Goal: Task Accomplishment & Management: Use online tool/utility

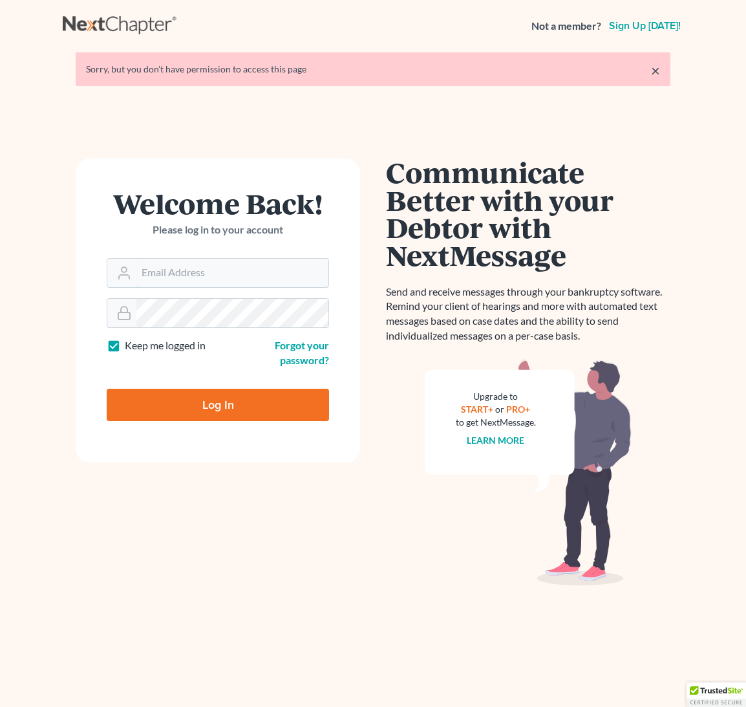
type input "[EMAIL_ADDRESS][DOMAIN_NAME]"
click at [201, 407] on input "Log In" at bounding box center [218, 405] width 223 height 32
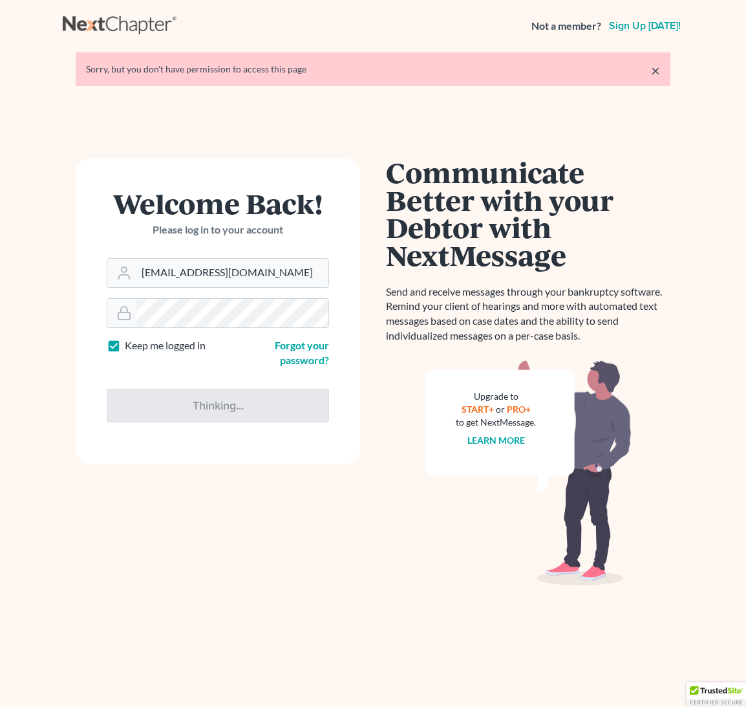
type input "Thinking..."
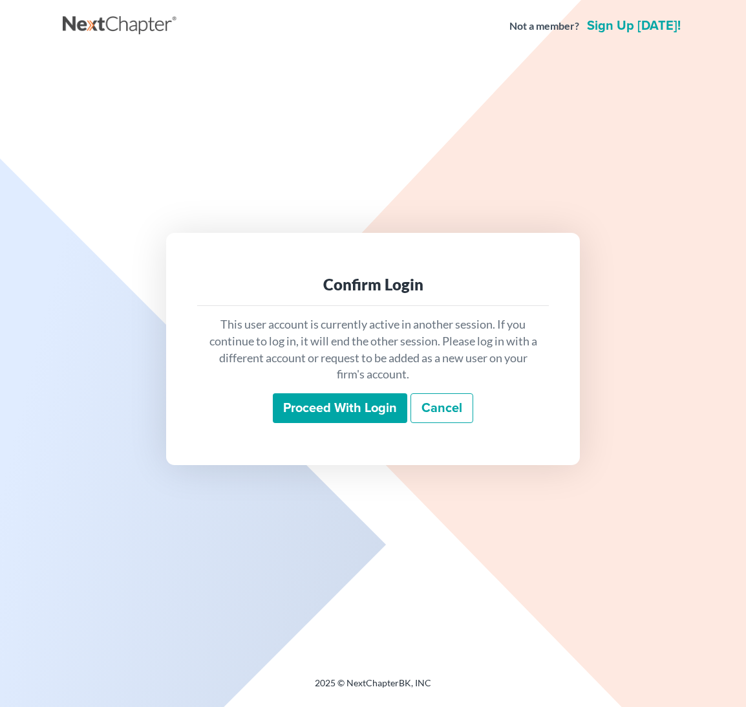
click at [334, 405] on input "Proceed with login" at bounding box center [340, 408] width 135 height 30
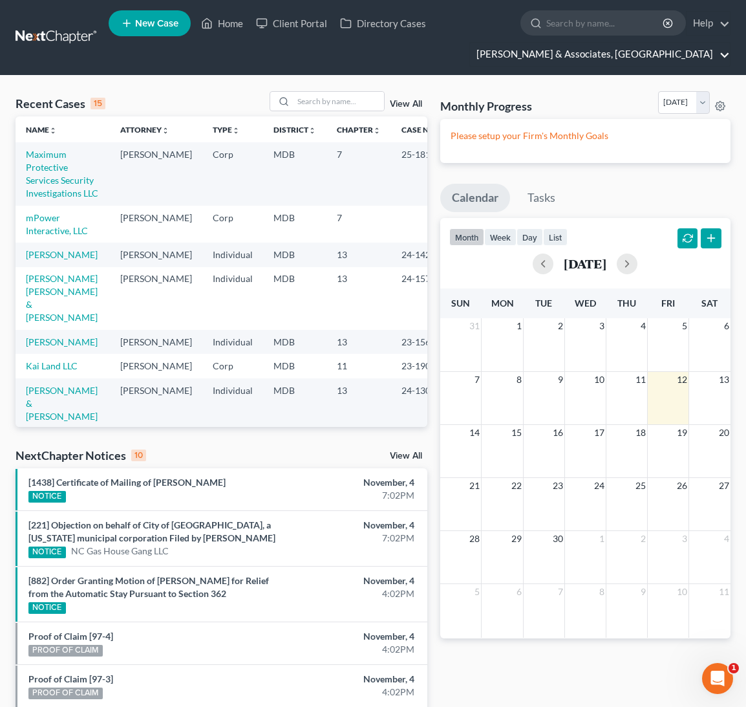
click at [724, 52] on link "[PERSON_NAME] & Associates, [GEOGRAPHIC_DATA]" at bounding box center [600, 54] width 260 height 23
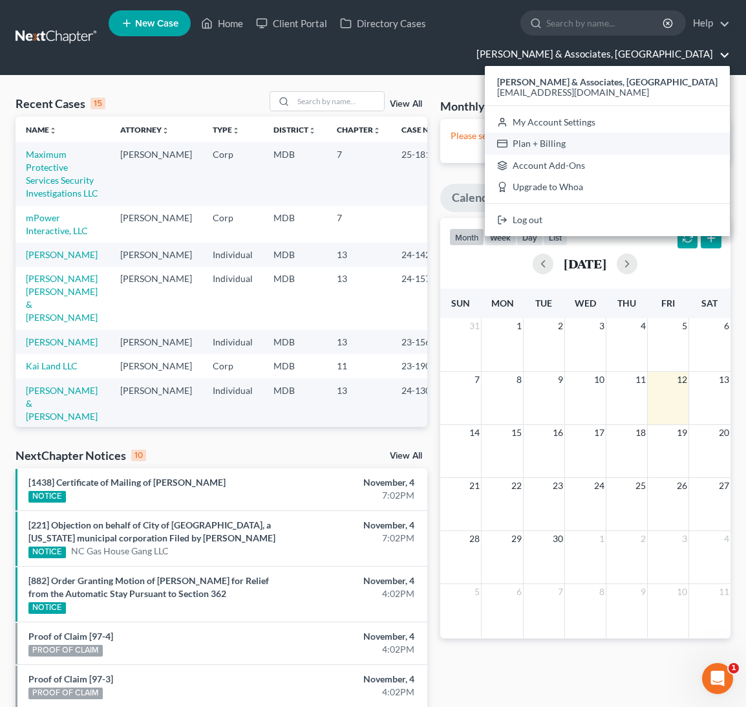
click at [638, 144] on link "Plan + Billing" at bounding box center [607, 144] width 245 height 22
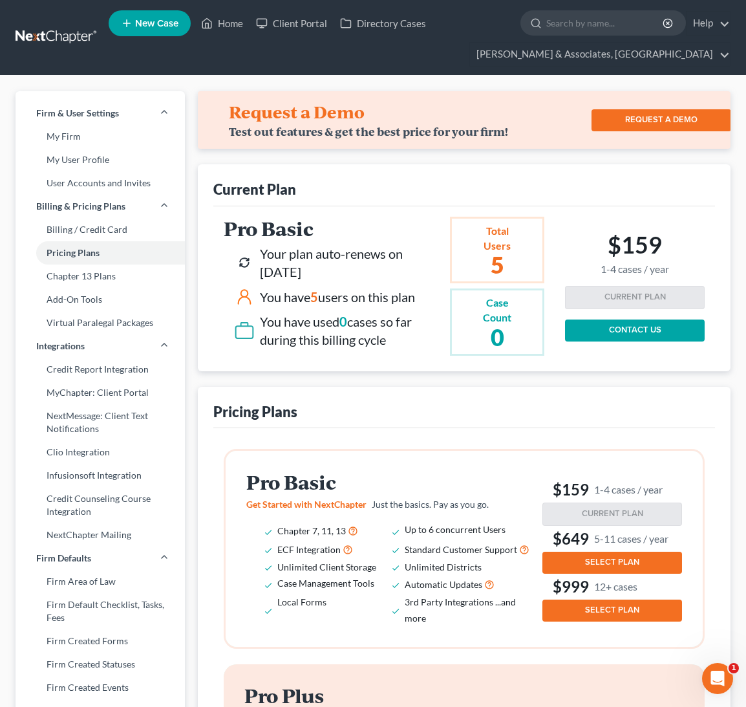
click at [494, 256] on h2 "5" at bounding box center [497, 264] width 28 height 23
click at [224, 27] on link "Home" at bounding box center [222, 23] width 55 height 23
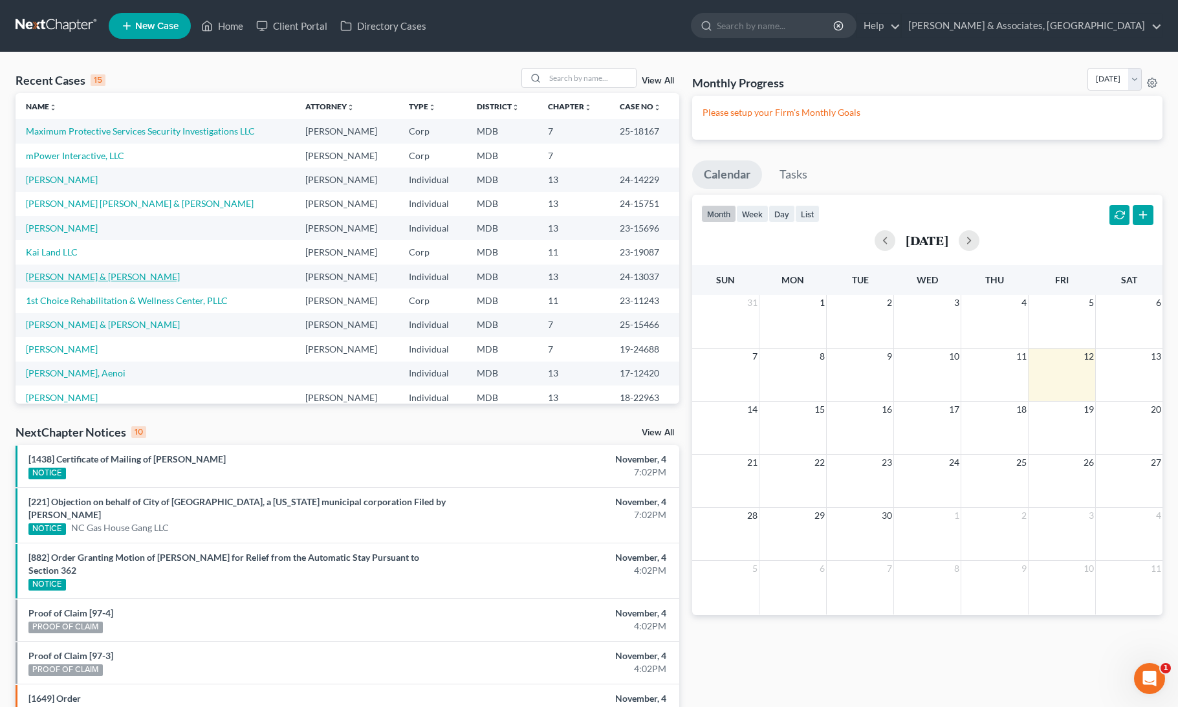
click at [62, 274] on link "Cooper, Dustin & Stephanie" at bounding box center [103, 276] width 154 height 11
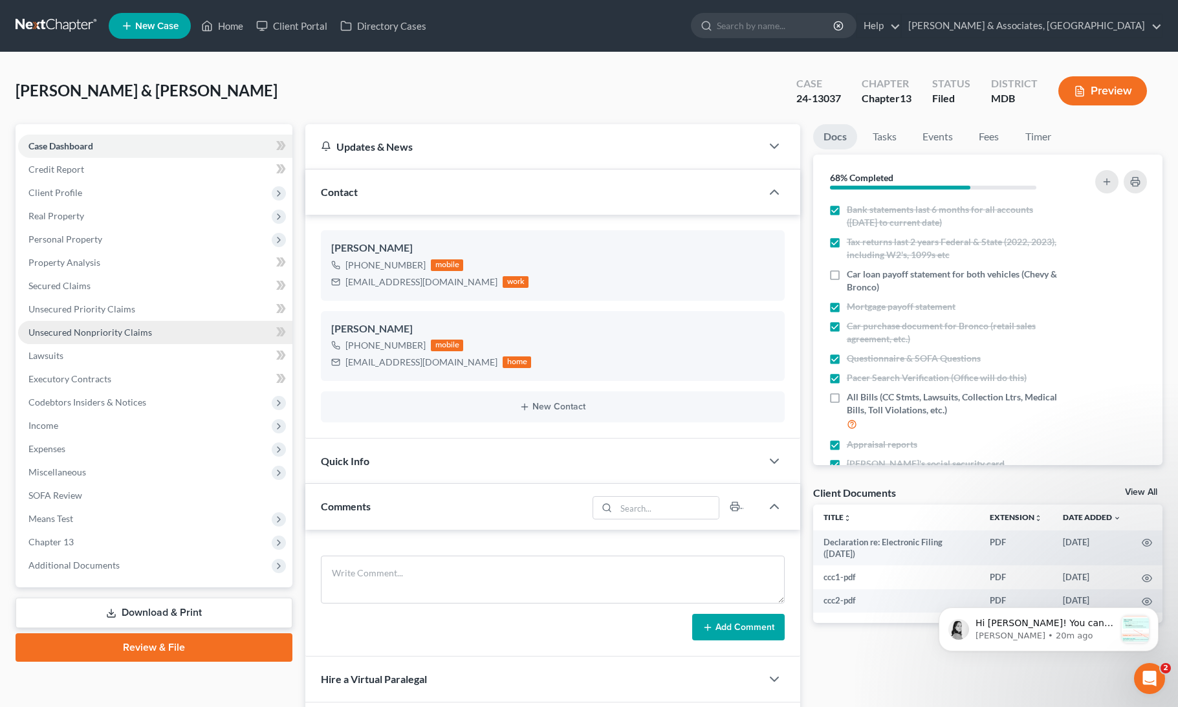
click at [58, 329] on span "Unsecured Nonpriority Claims" at bounding box center [90, 332] width 124 height 11
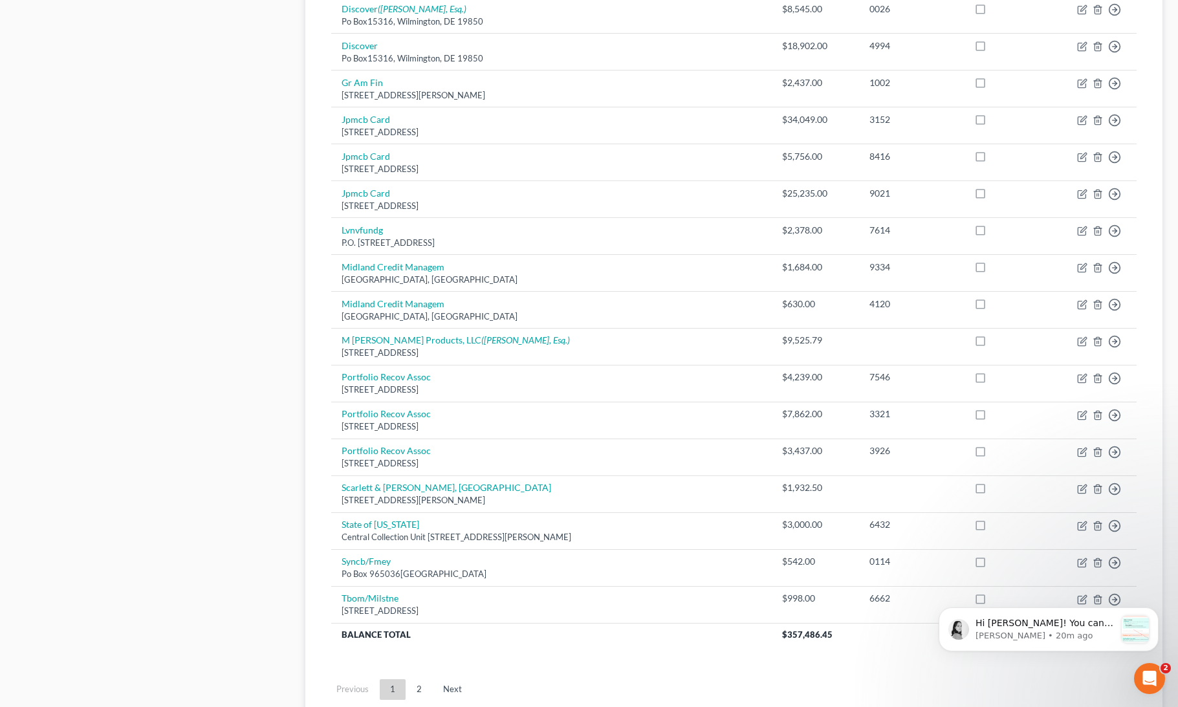
scroll to position [679, 0]
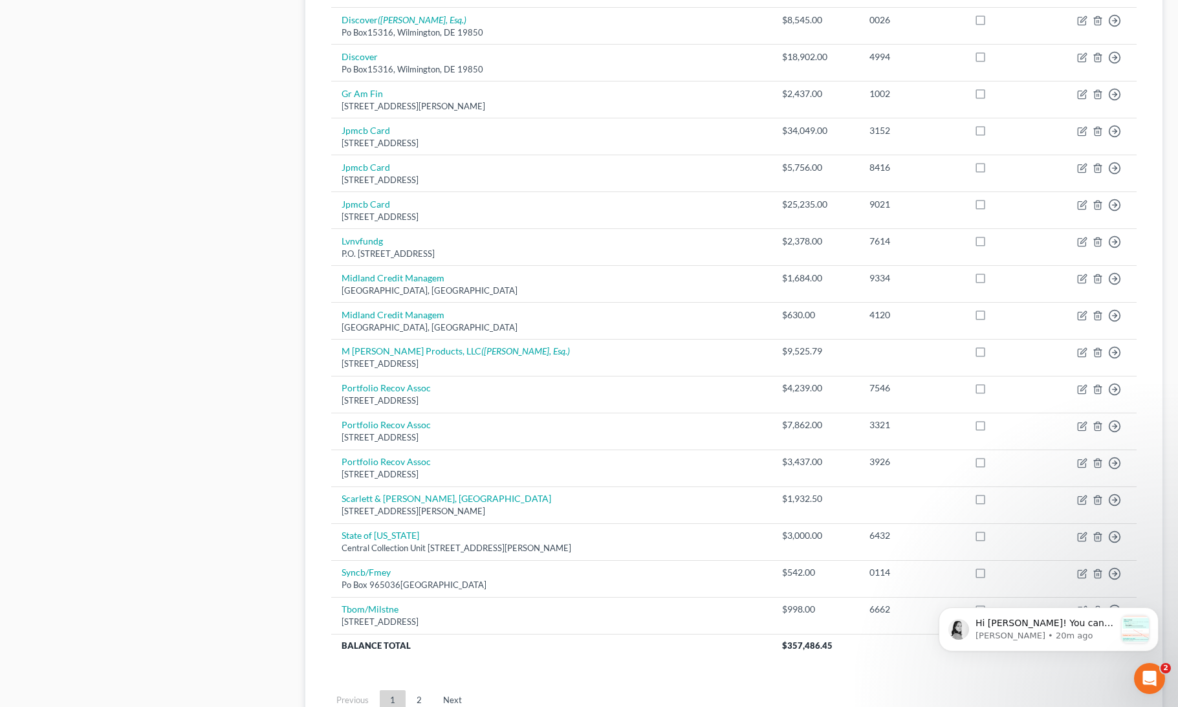
click at [420, 690] on link "2" at bounding box center [419, 700] width 26 height 21
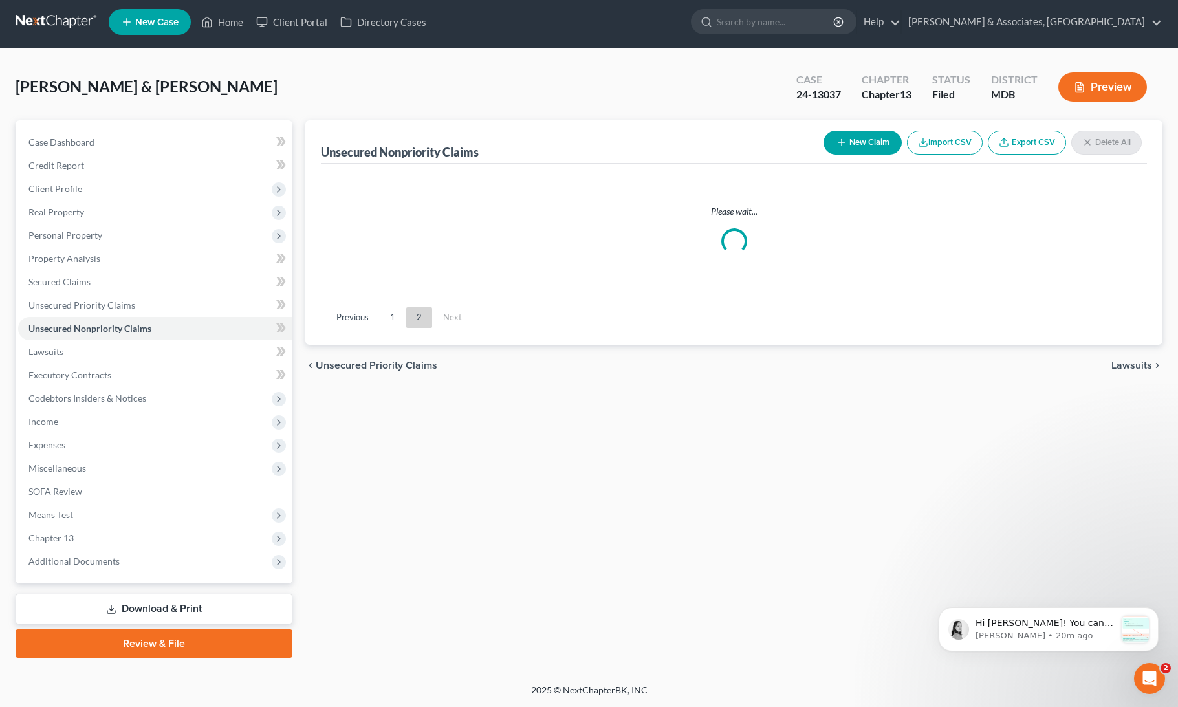
scroll to position [3, 0]
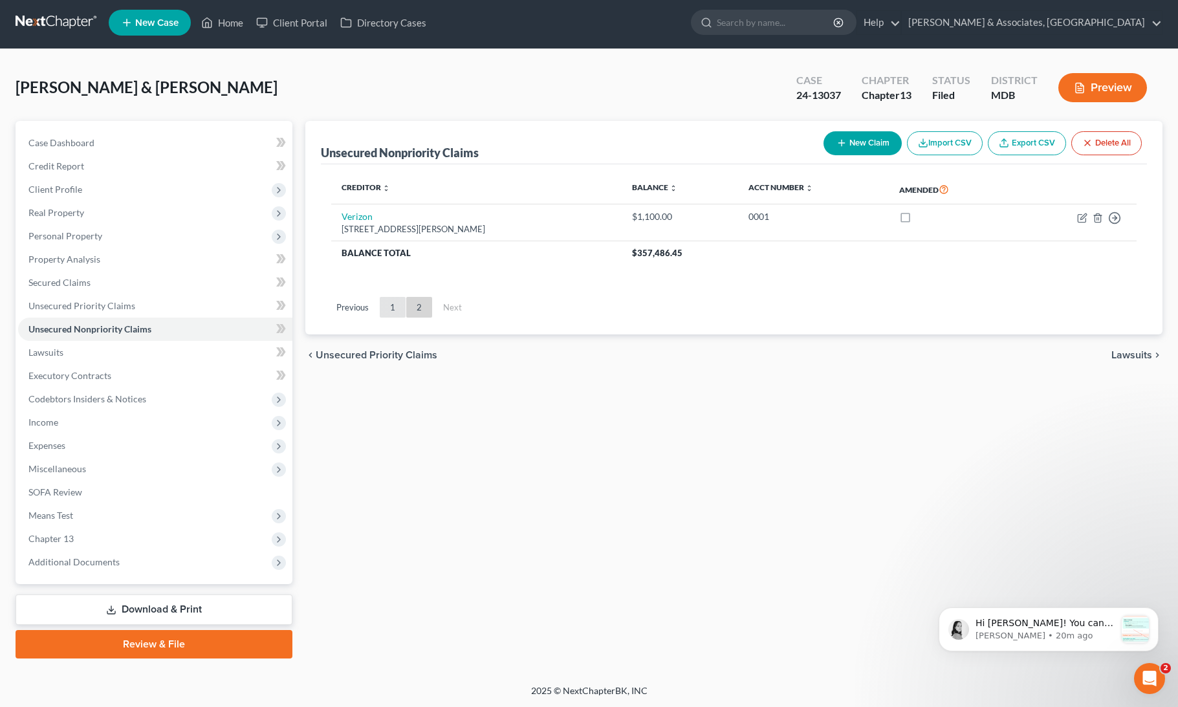
click at [390, 303] on link "1" at bounding box center [393, 307] width 26 height 21
